Goal: Navigation & Orientation: Go to known website

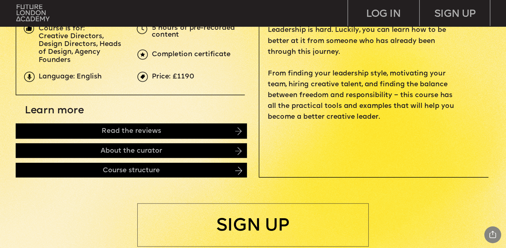
scroll to position [151, 0]
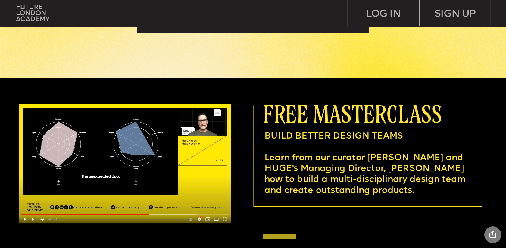
scroll to position [1958, 0]
